Goal: Task Accomplishment & Management: Manage account settings

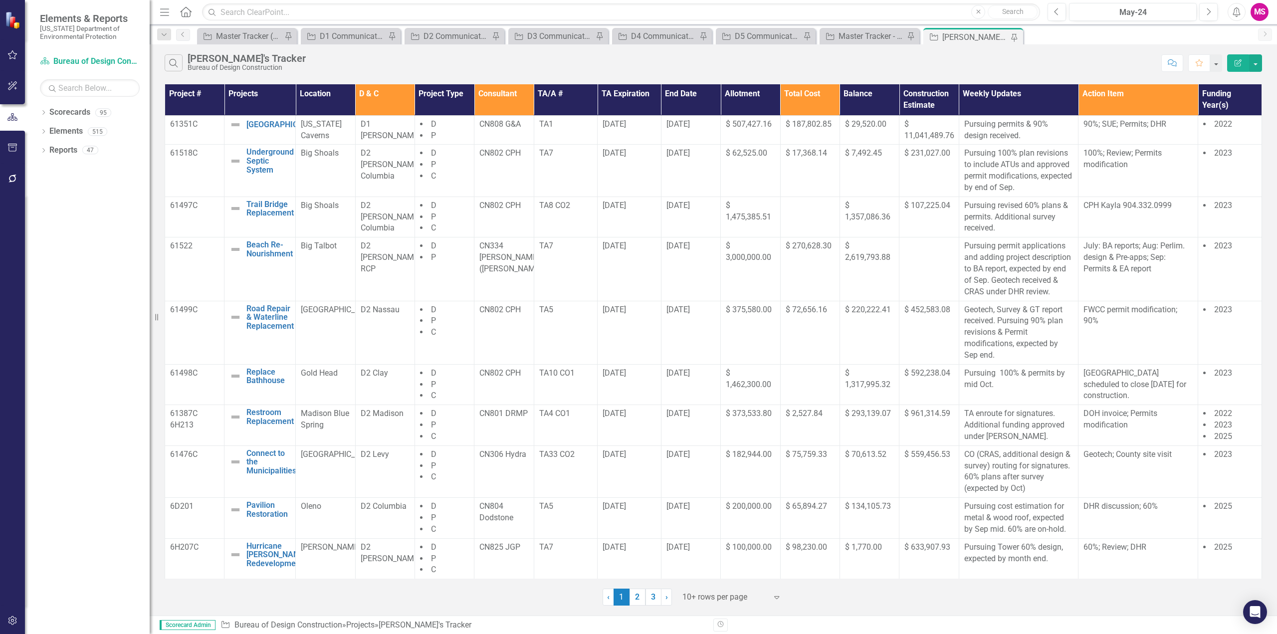
click at [163, 9] on icon "Menu" at bounding box center [164, 11] width 13 height 10
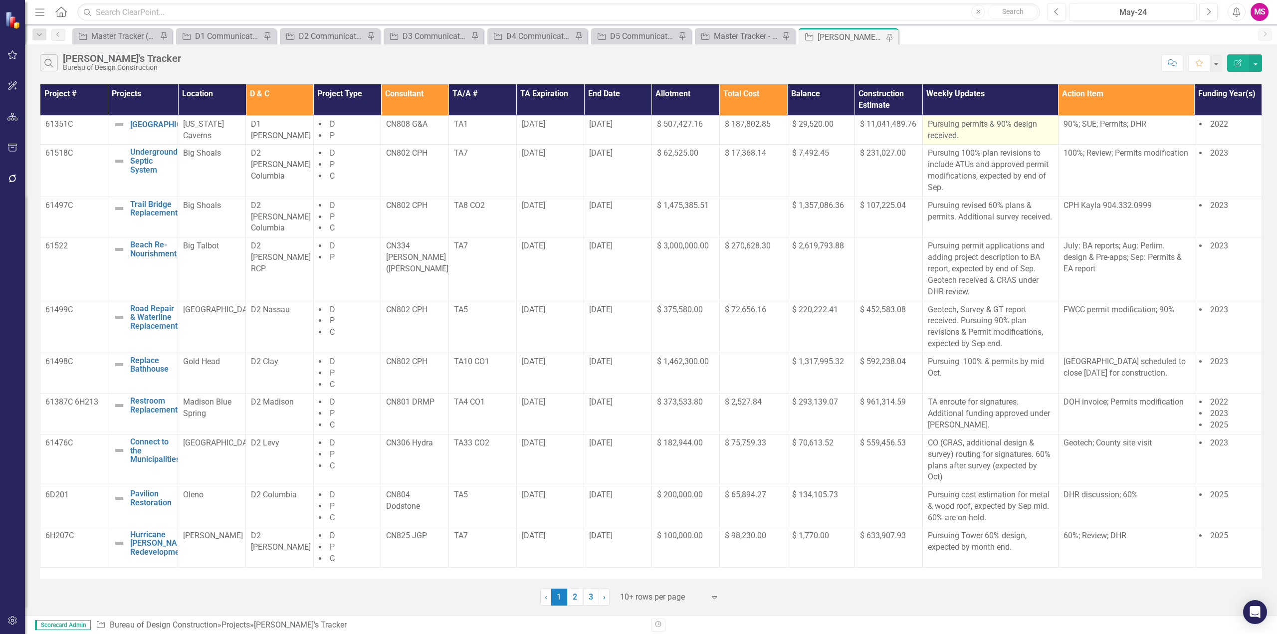
click at [990, 133] on p "Pursuing permits & 90% design received." at bounding box center [990, 130] width 125 height 23
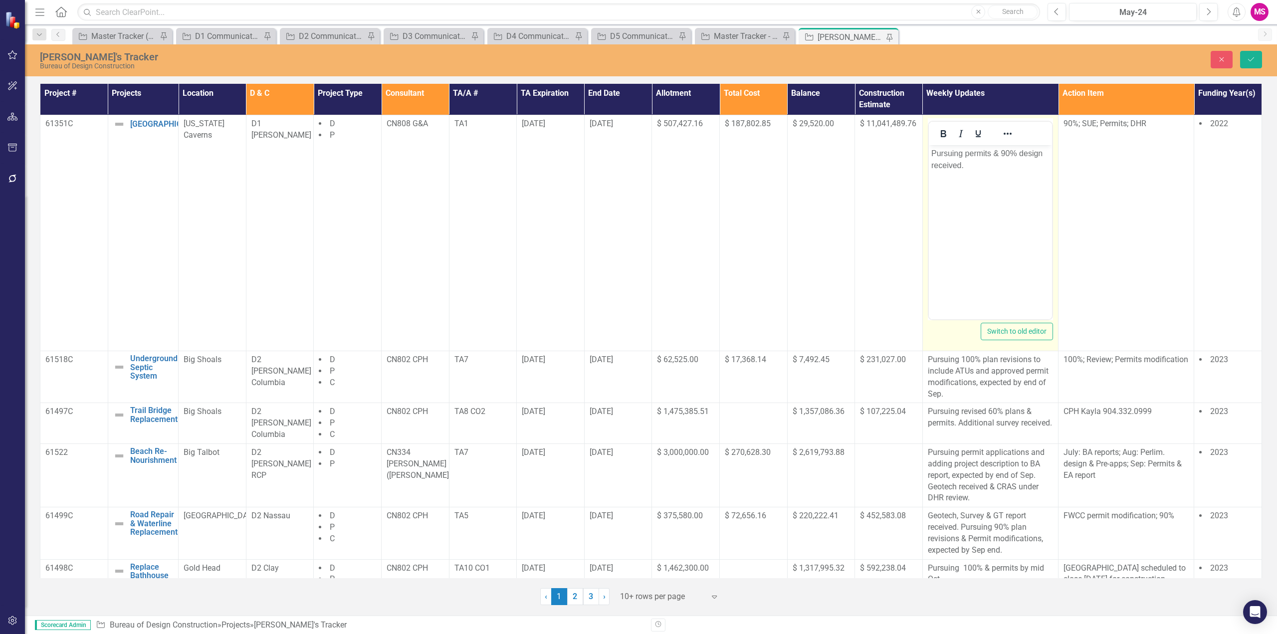
click at [1002, 153] on p "Pursuing permits & 90% design received." at bounding box center [990, 160] width 118 height 24
click at [991, 169] on p "Pursuing permits & 90% design received." at bounding box center [990, 160] width 118 height 24
click at [1000, 157] on p "Pursuing permits & 90% design received." at bounding box center [990, 160] width 118 height 24
click at [974, 166] on p "Pursuing permits. 90% design received." at bounding box center [990, 160] width 118 height 24
click at [990, 151] on p "Pursuing permits. 90% design received." at bounding box center [990, 160] width 118 height 24
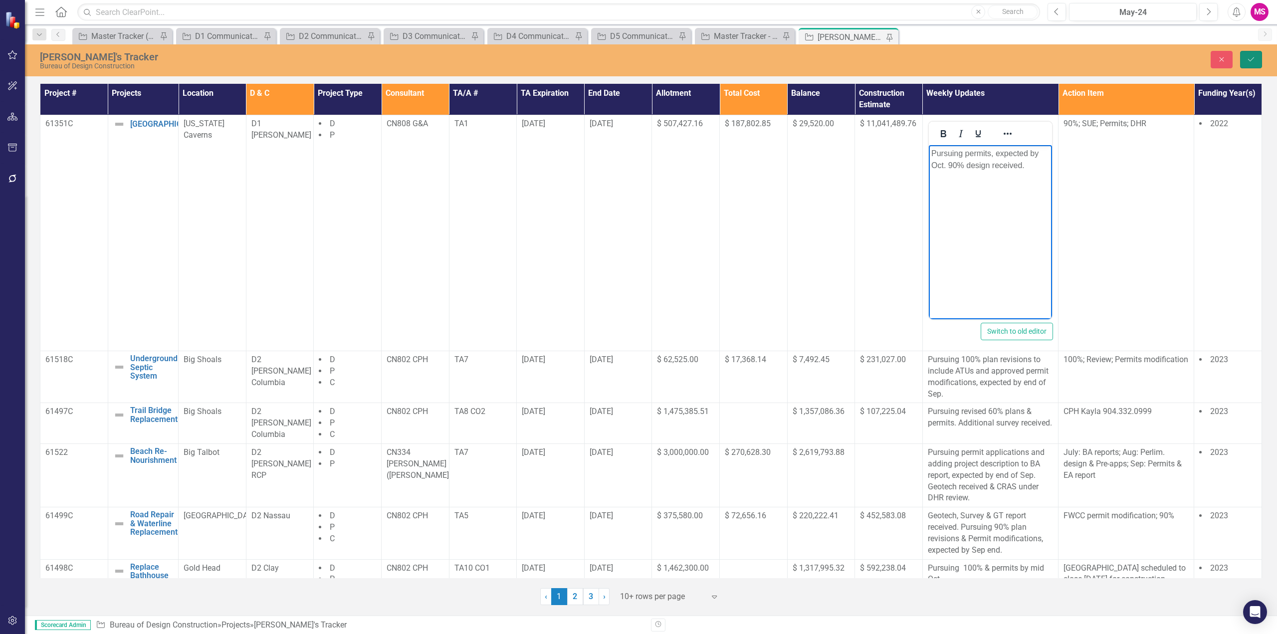
click at [1256, 59] on button "Save" at bounding box center [1251, 59] width 22 height 17
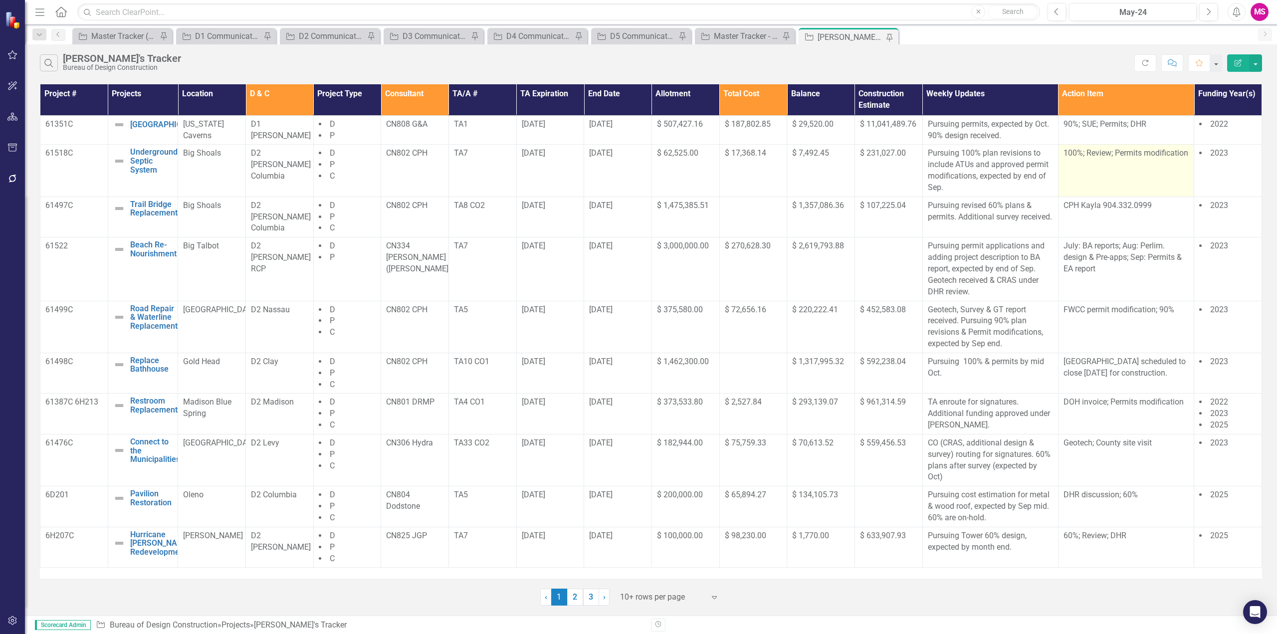
click at [1119, 159] on p "100%; Review; Permits modification" at bounding box center [1125, 153] width 125 height 11
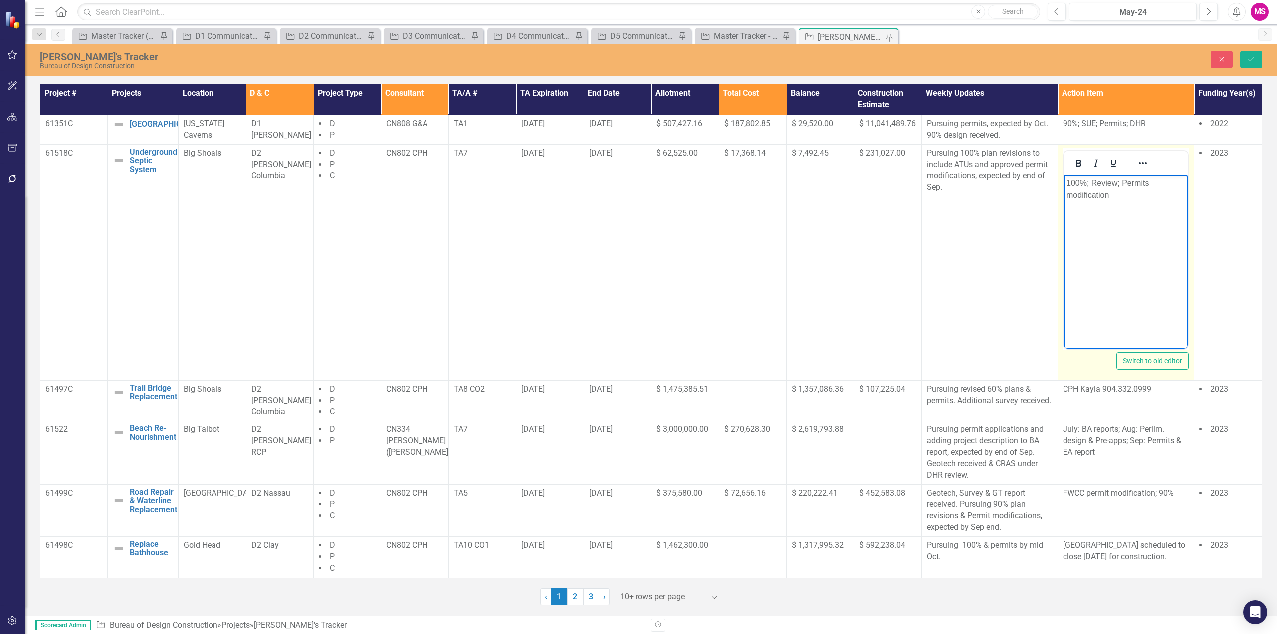
click at [1123, 190] on p "100%; Review; Permits modification" at bounding box center [1125, 189] width 119 height 24
click at [1252, 57] on icon "Save" at bounding box center [1250, 59] width 9 height 7
